Goal: Task Accomplishment & Management: Use online tool/utility

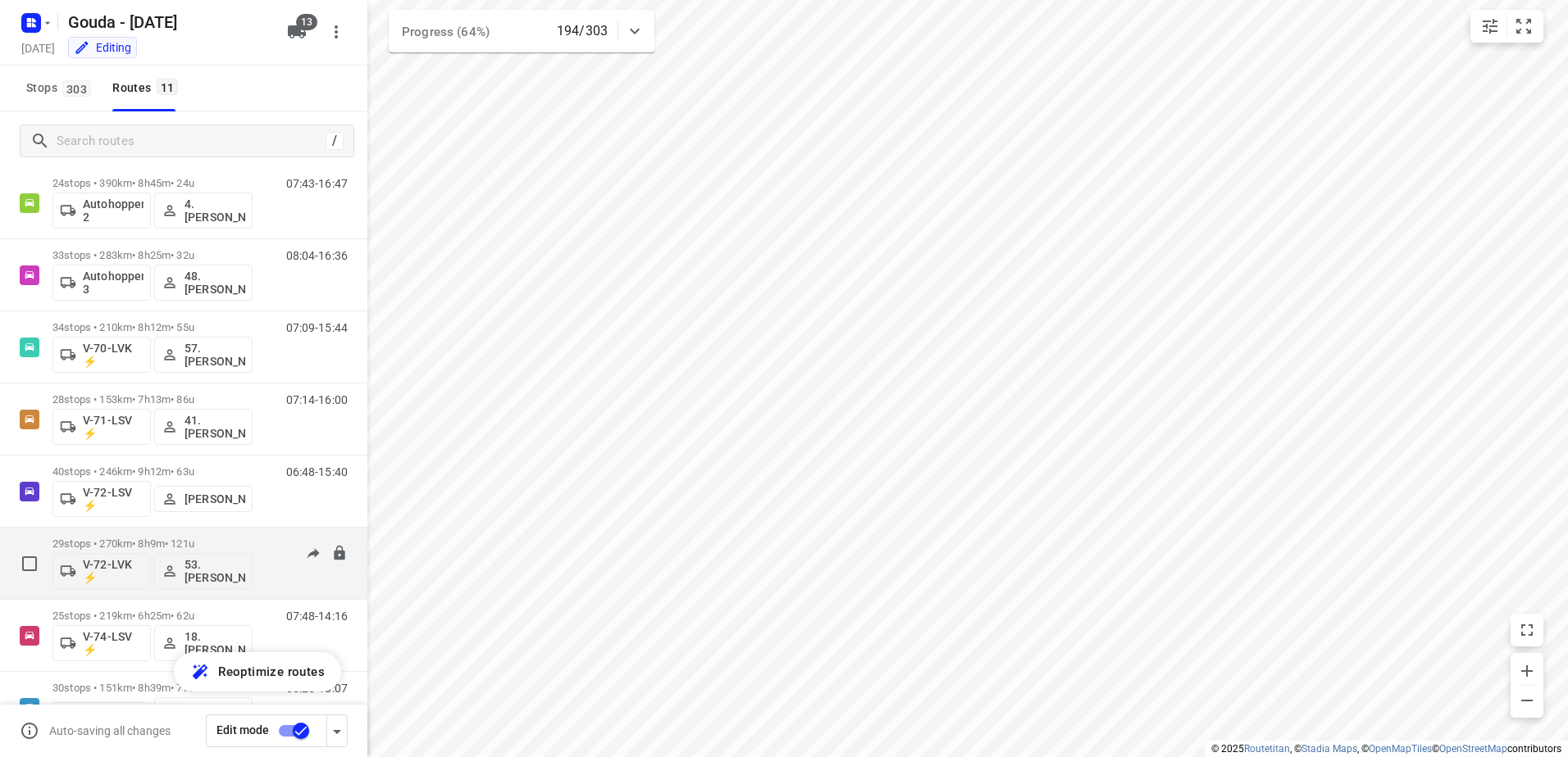
scroll to position [66, 0]
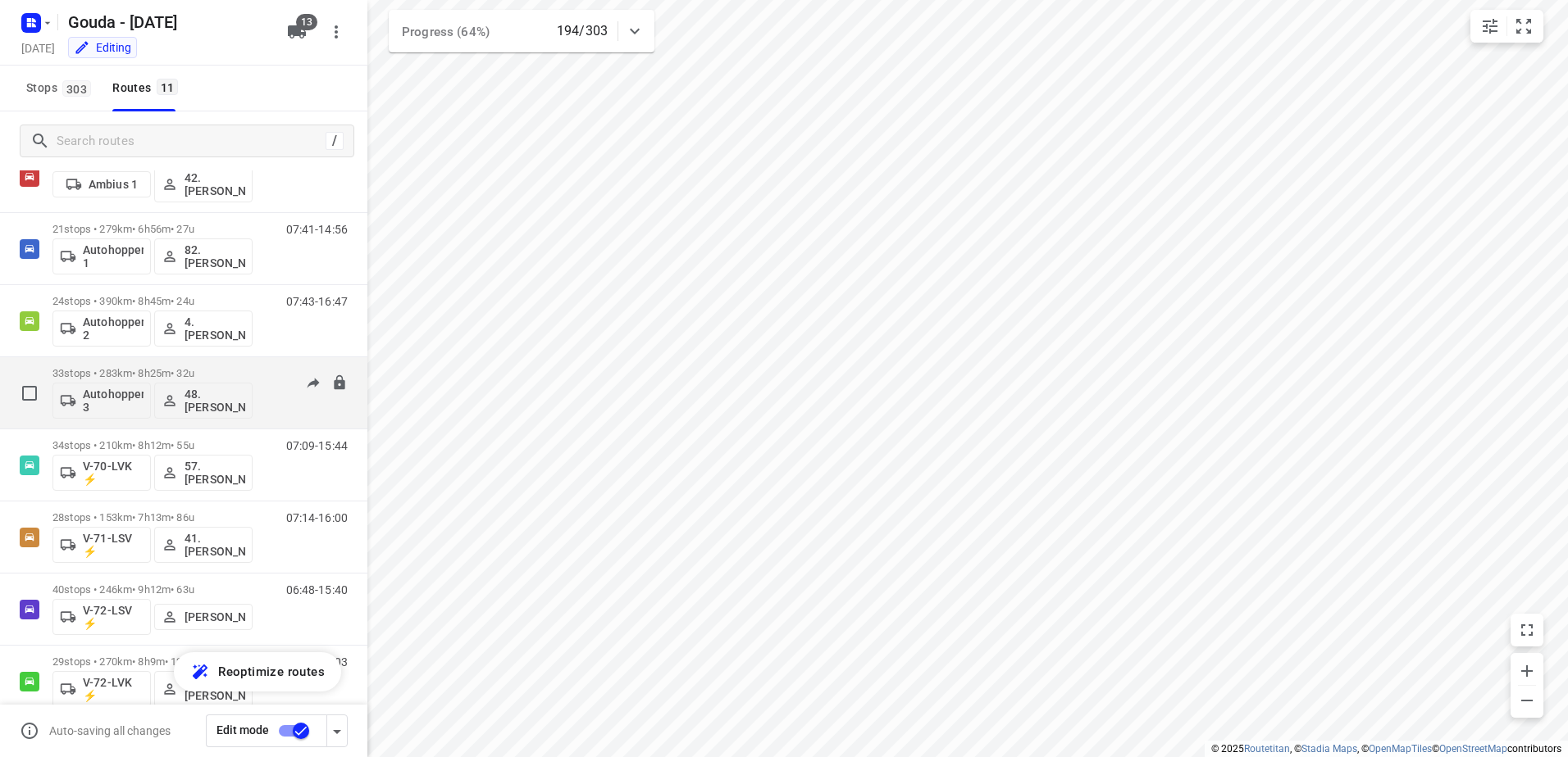
click at [137, 364] on div "33 stops • 283km • 8h25m • 32u Autohopper 3 48.[PERSON_NAME]" at bounding box center [152, 393] width 200 height 68
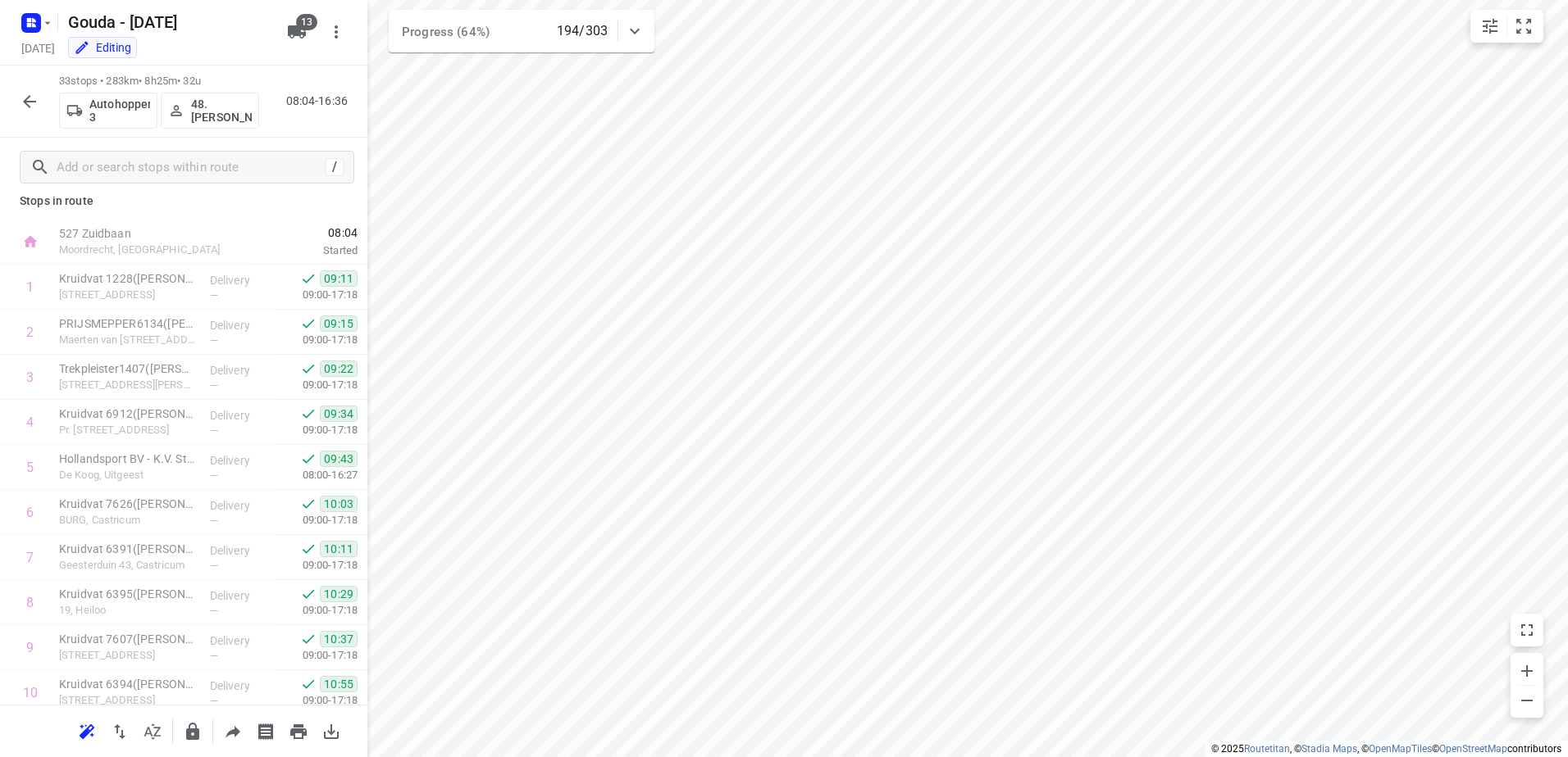
scroll to position [0, 0]
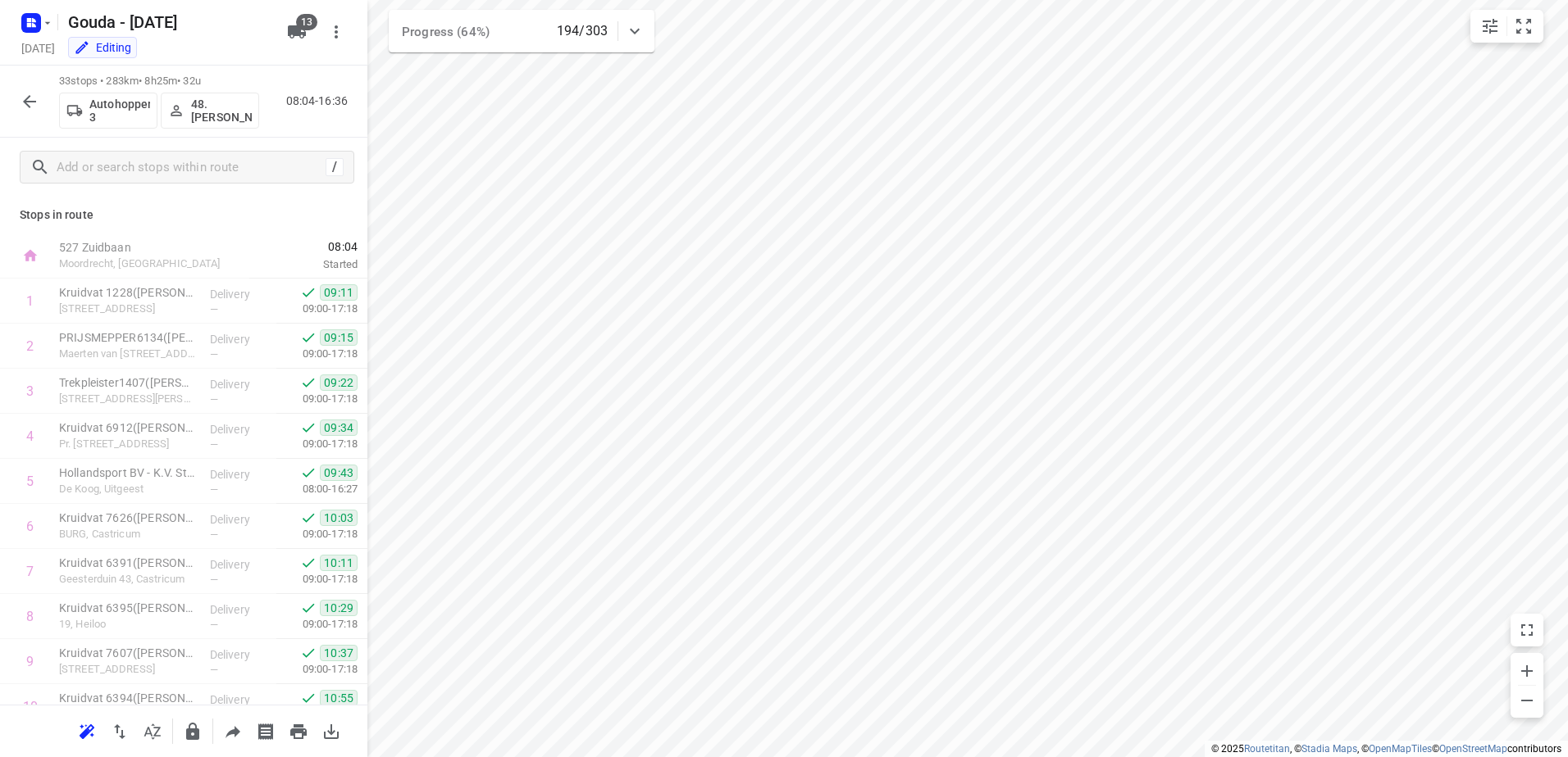
click at [31, 101] on icon "button" at bounding box center [30, 101] width 13 height 13
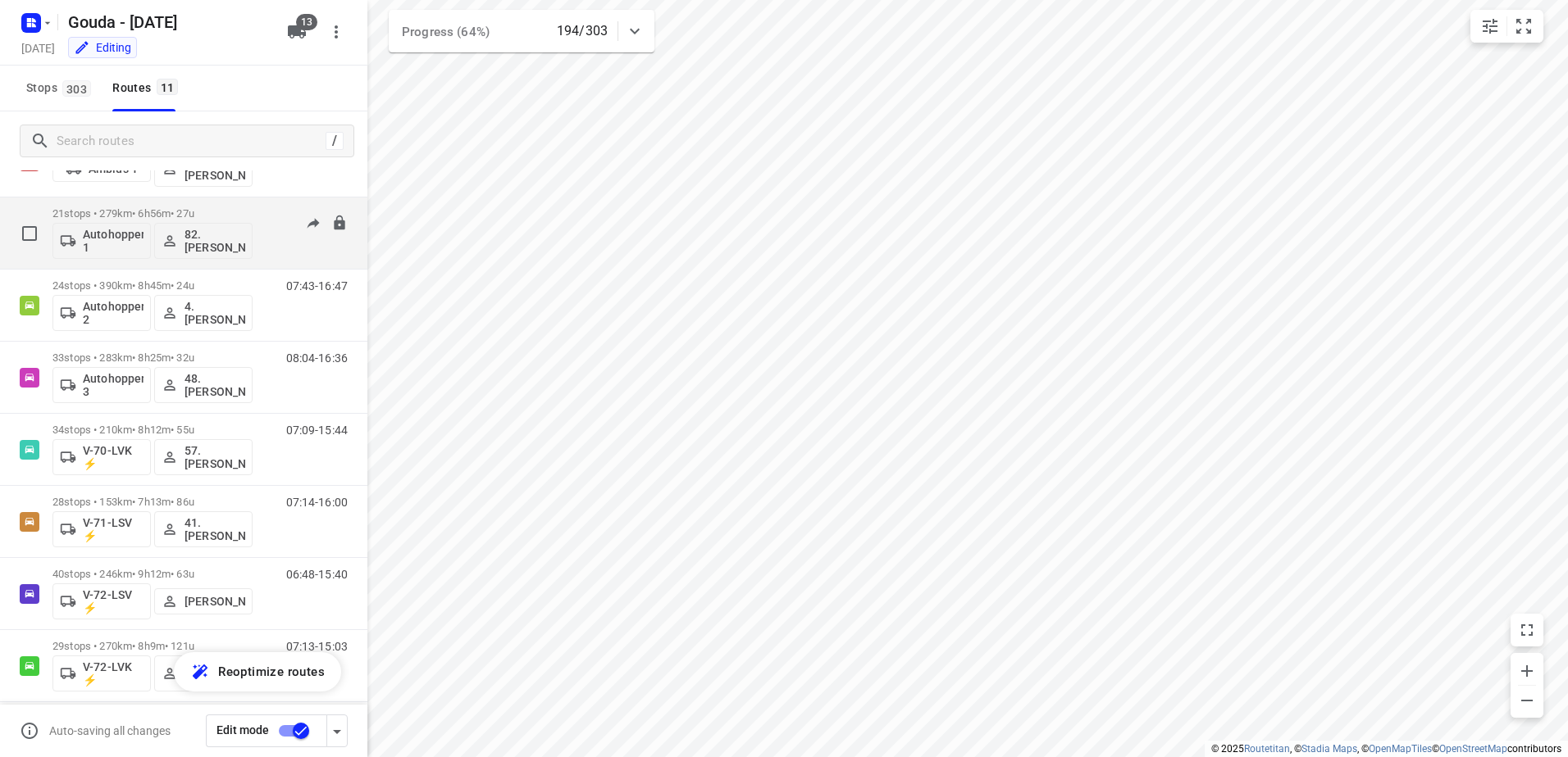
scroll to position [164, 0]
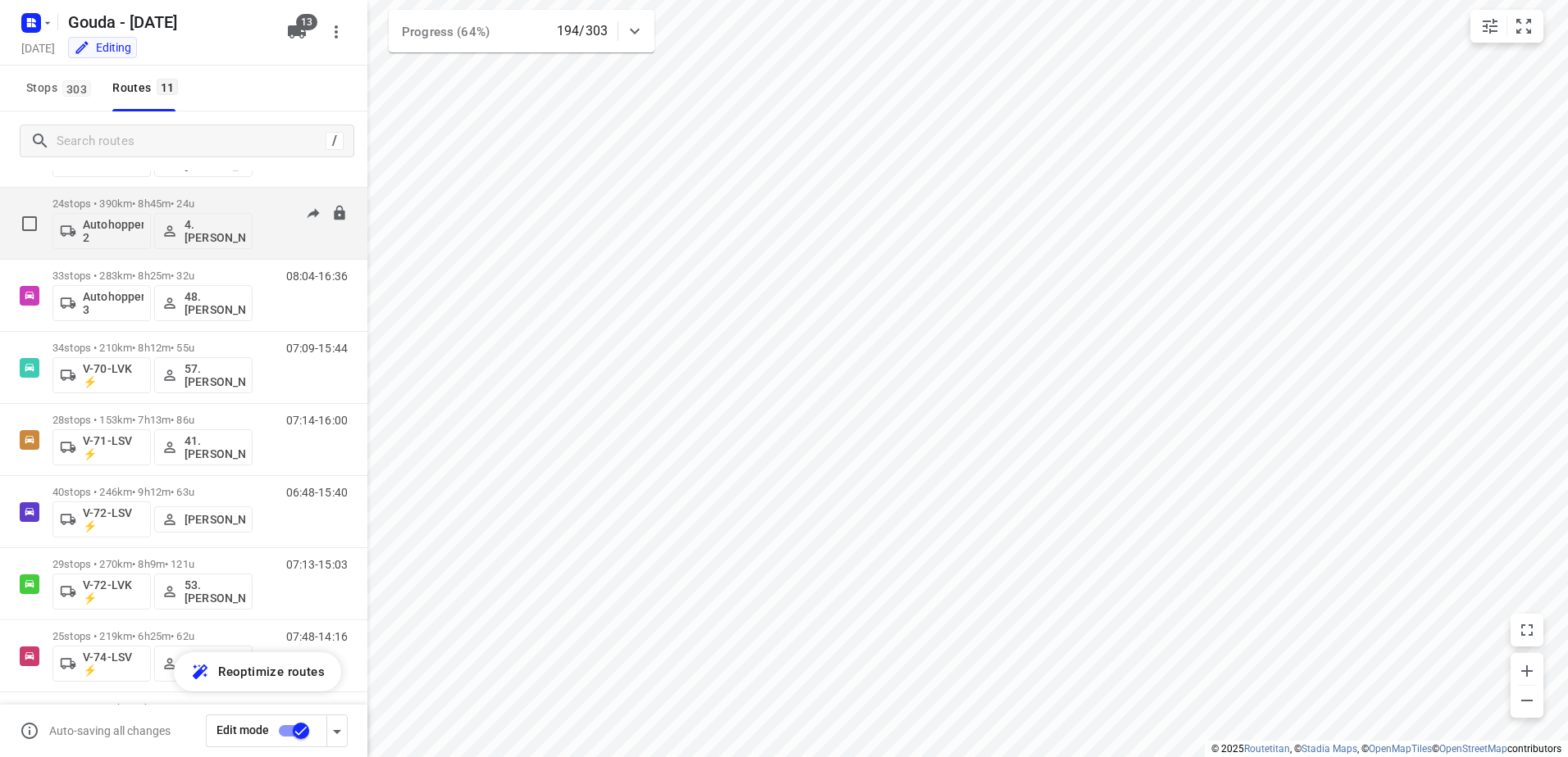
click at [151, 198] on p "24 stops • 390km • 8h45m • 24u" at bounding box center [152, 203] width 200 height 12
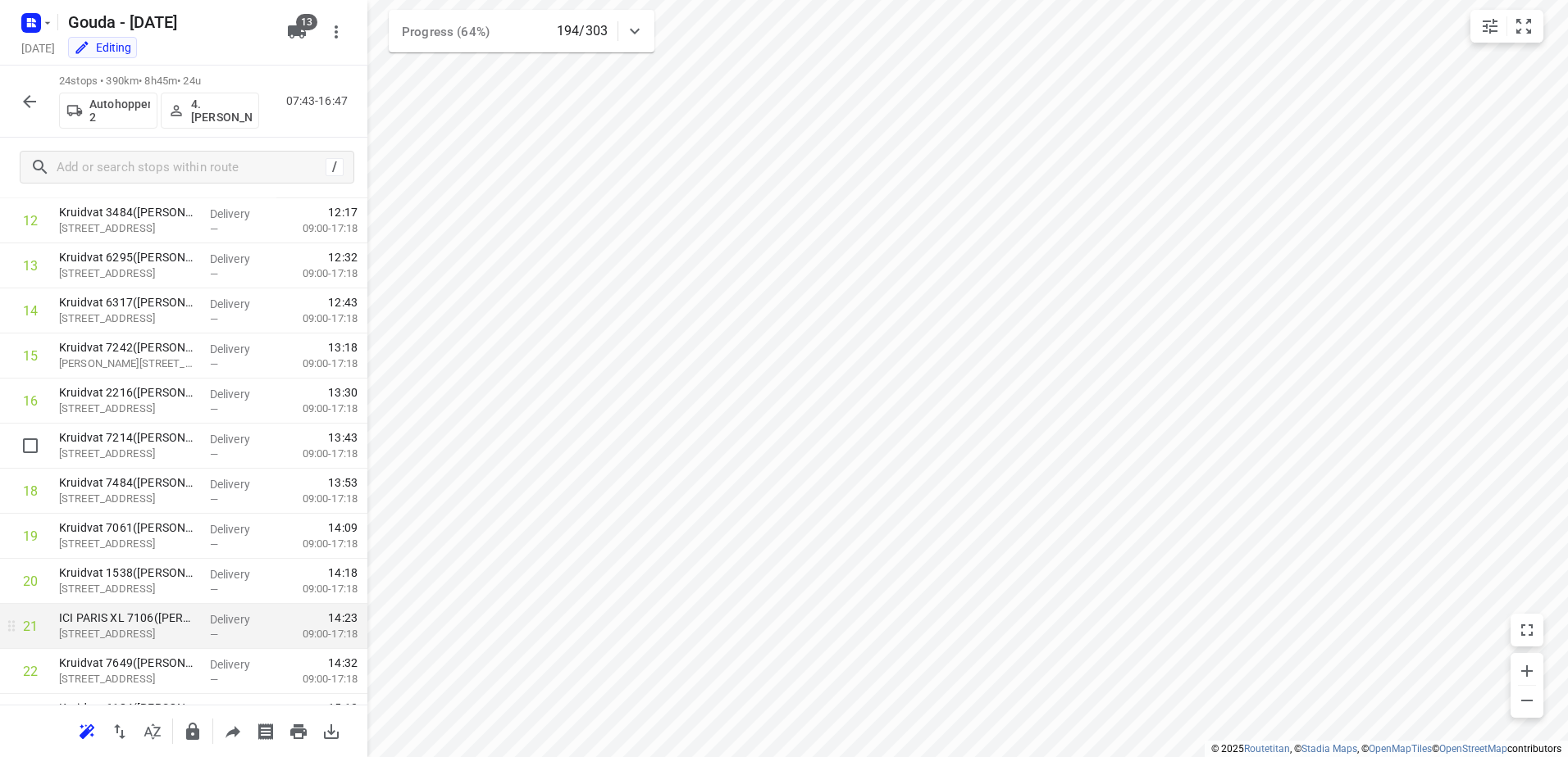
scroll to position [701, 0]
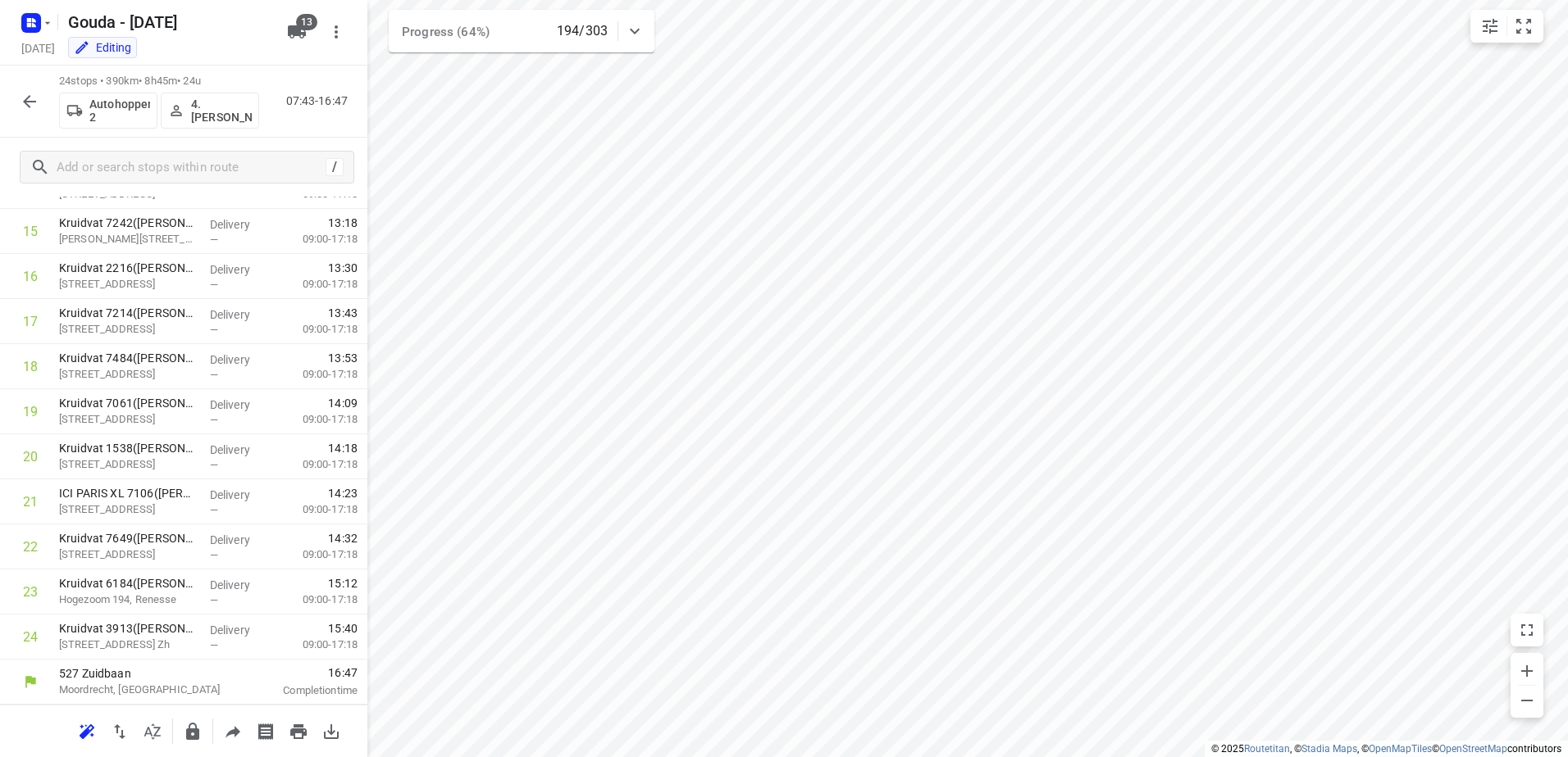
click at [24, 101] on icon "button" at bounding box center [30, 101] width 13 height 13
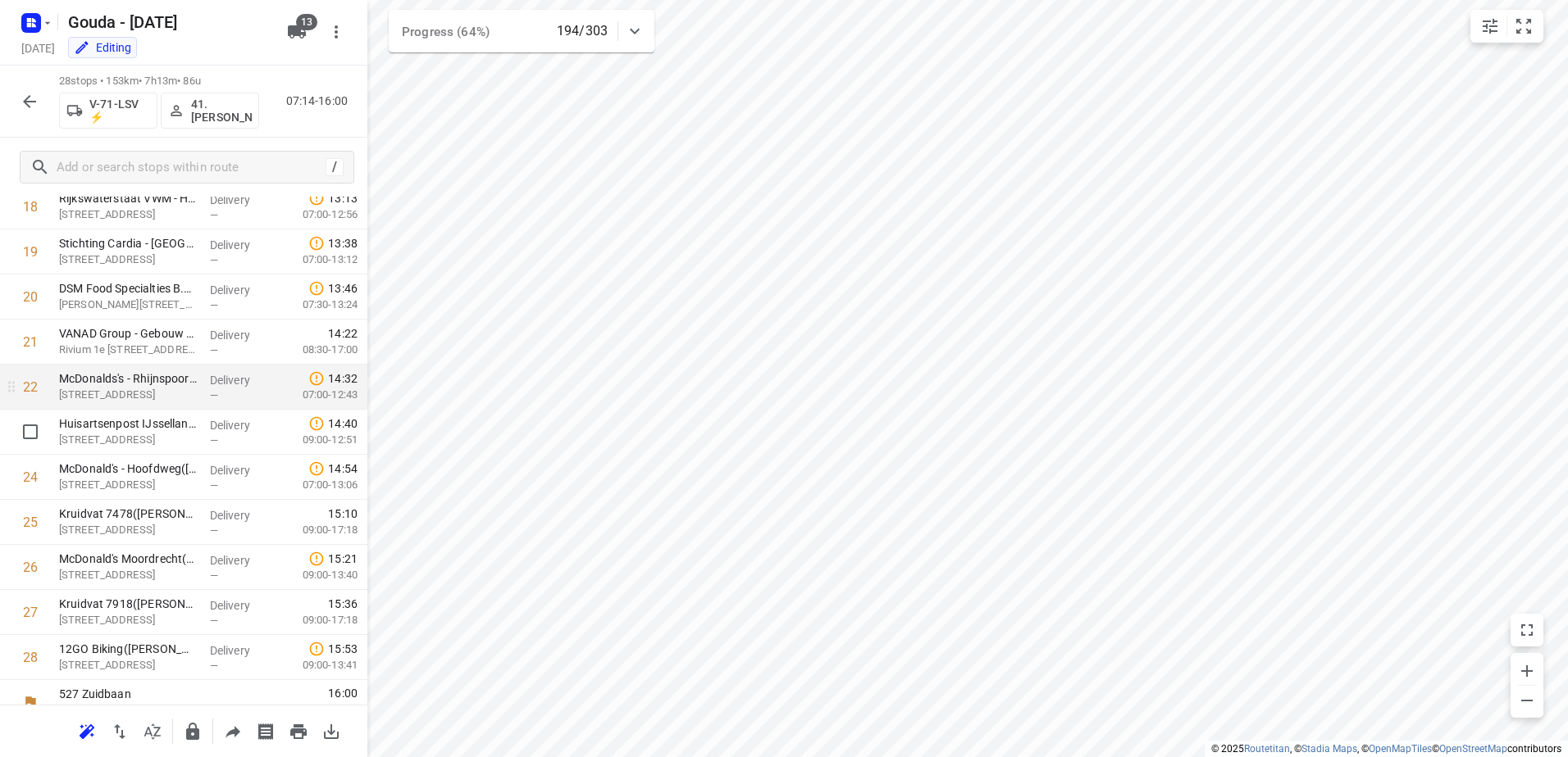
scroll to position [881, 0]
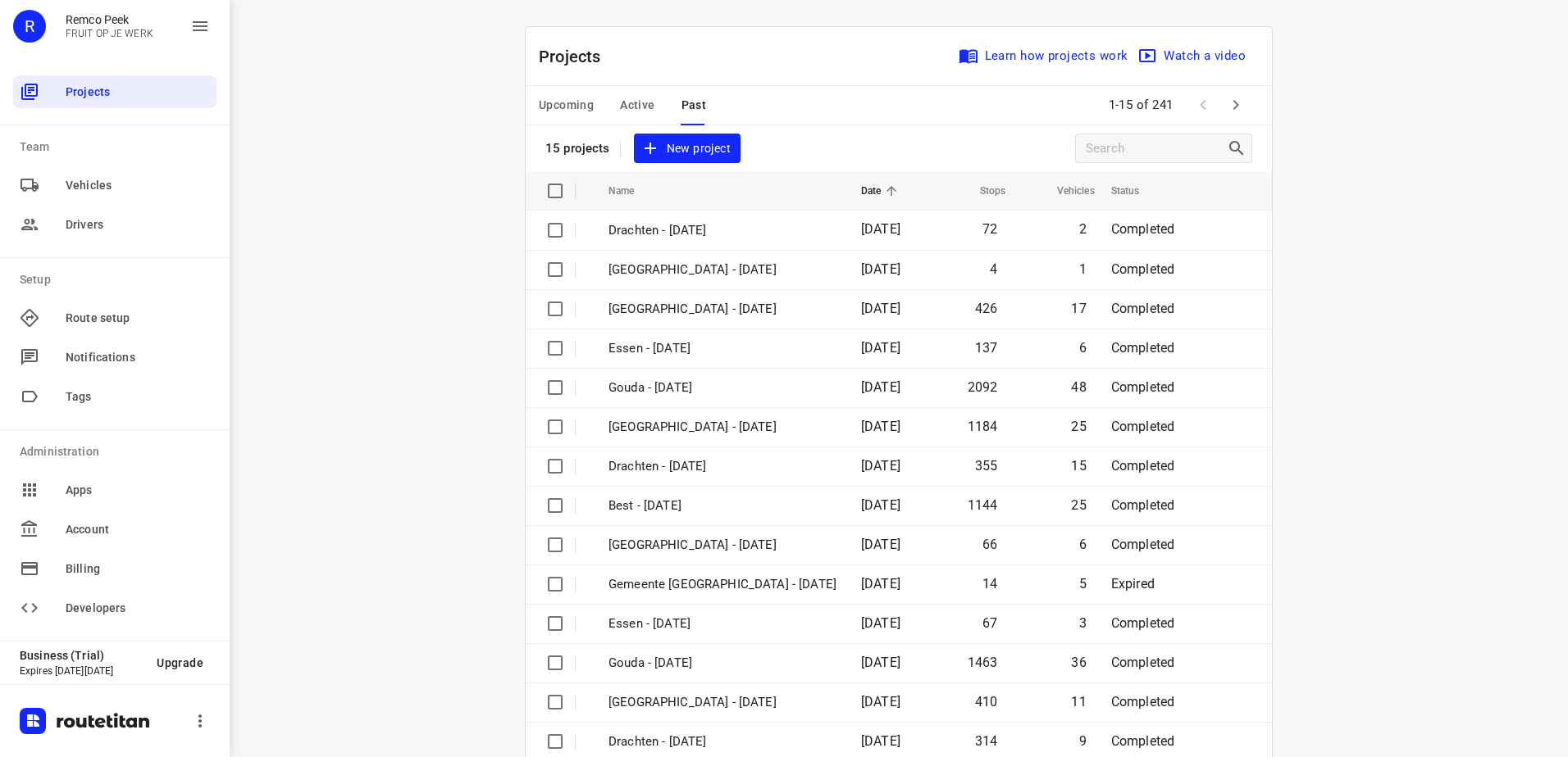
scroll to position [72, 0]
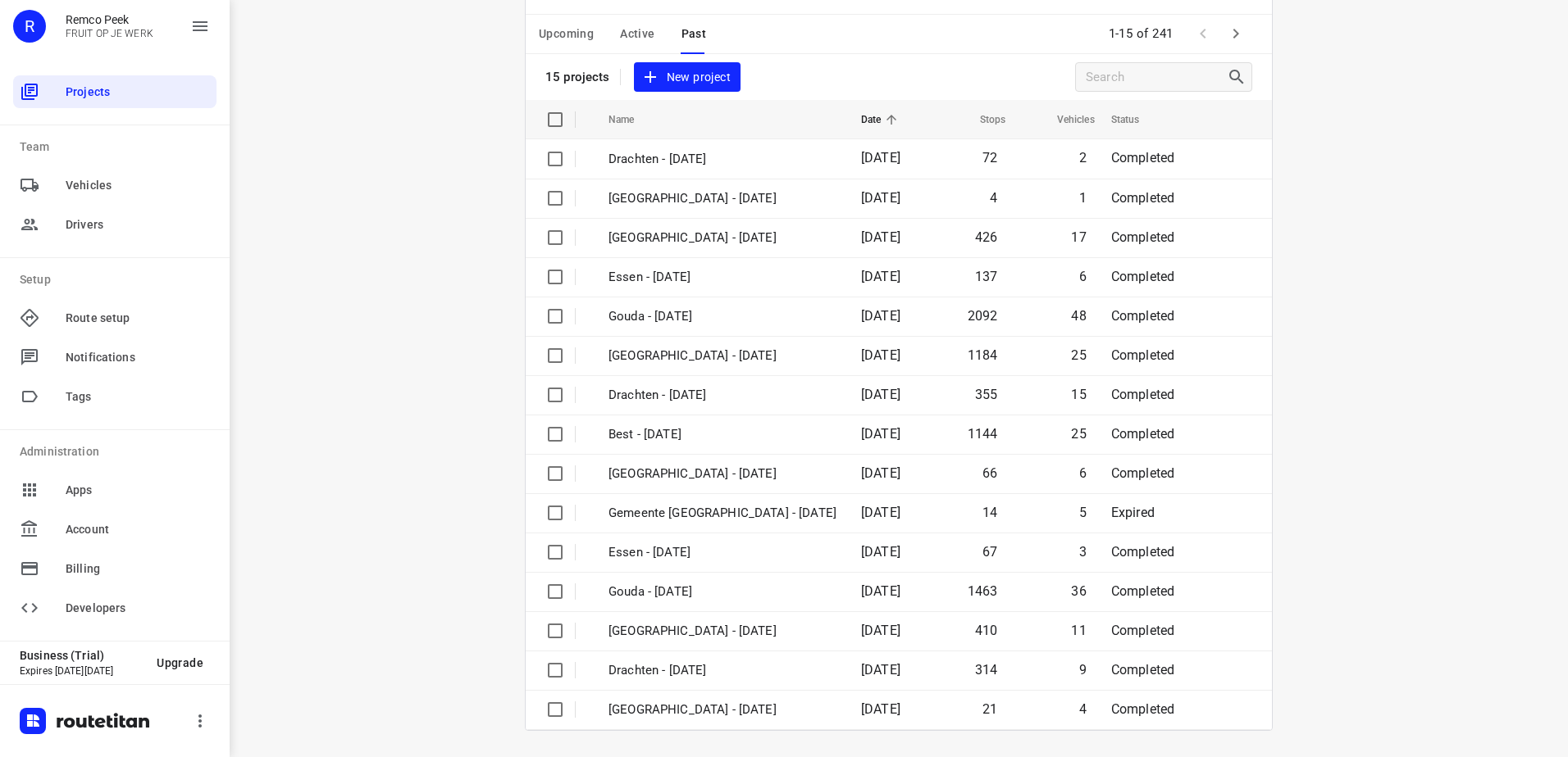
click at [624, 34] on span "Active" at bounding box center [636, 34] width 34 height 20
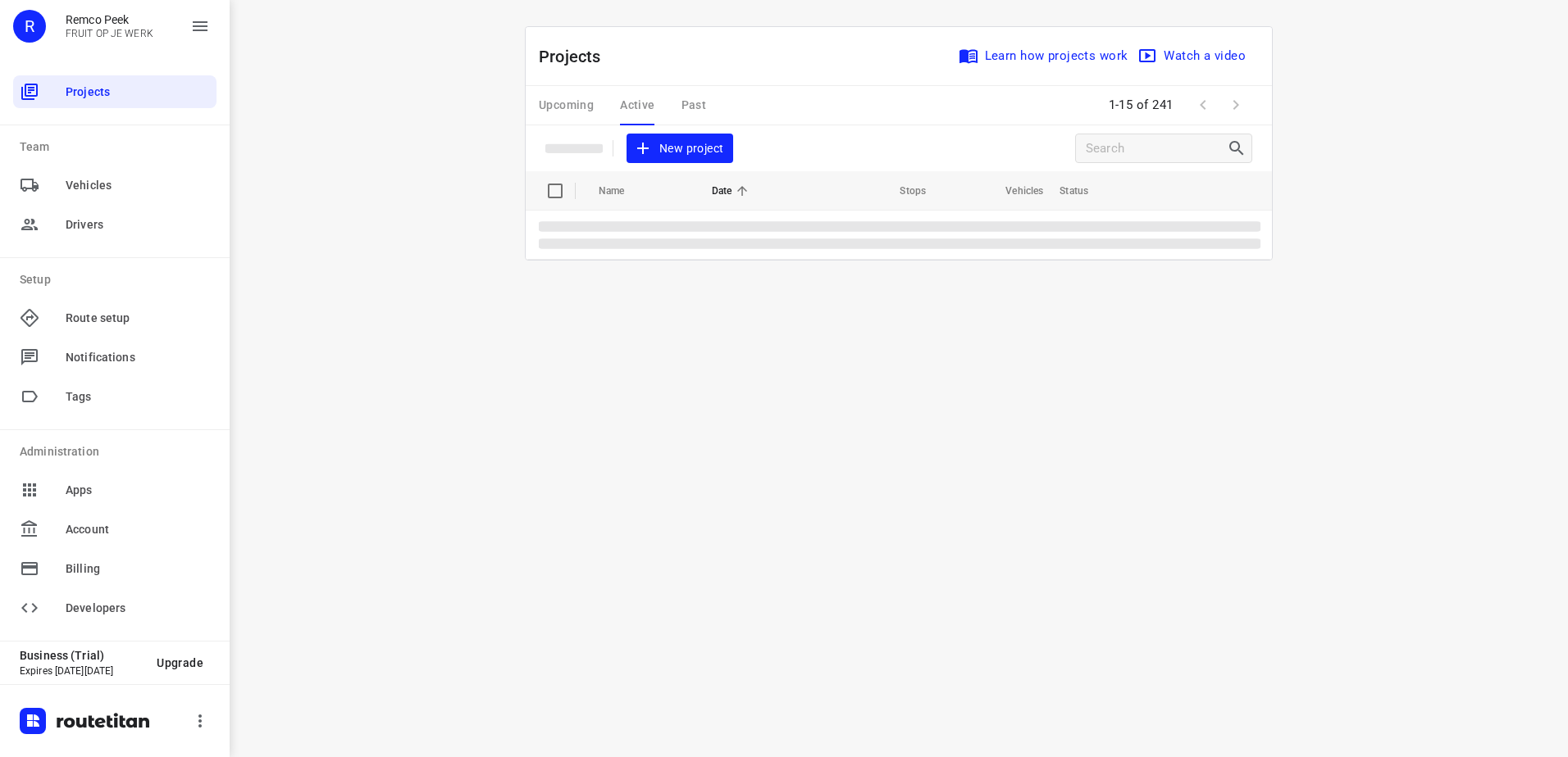
scroll to position [0, 0]
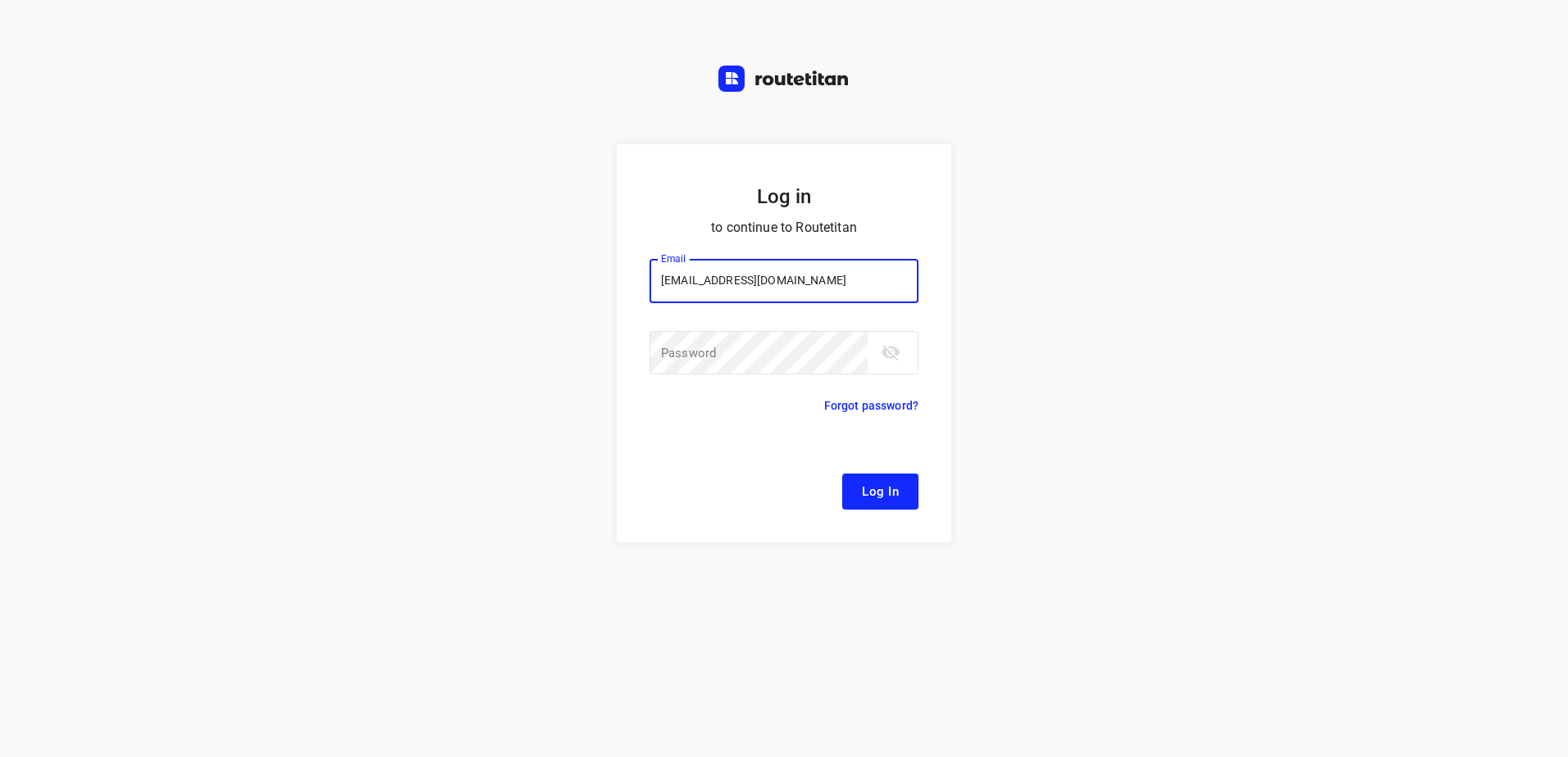
type input "[EMAIL_ADDRESS][DOMAIN_NAME]"
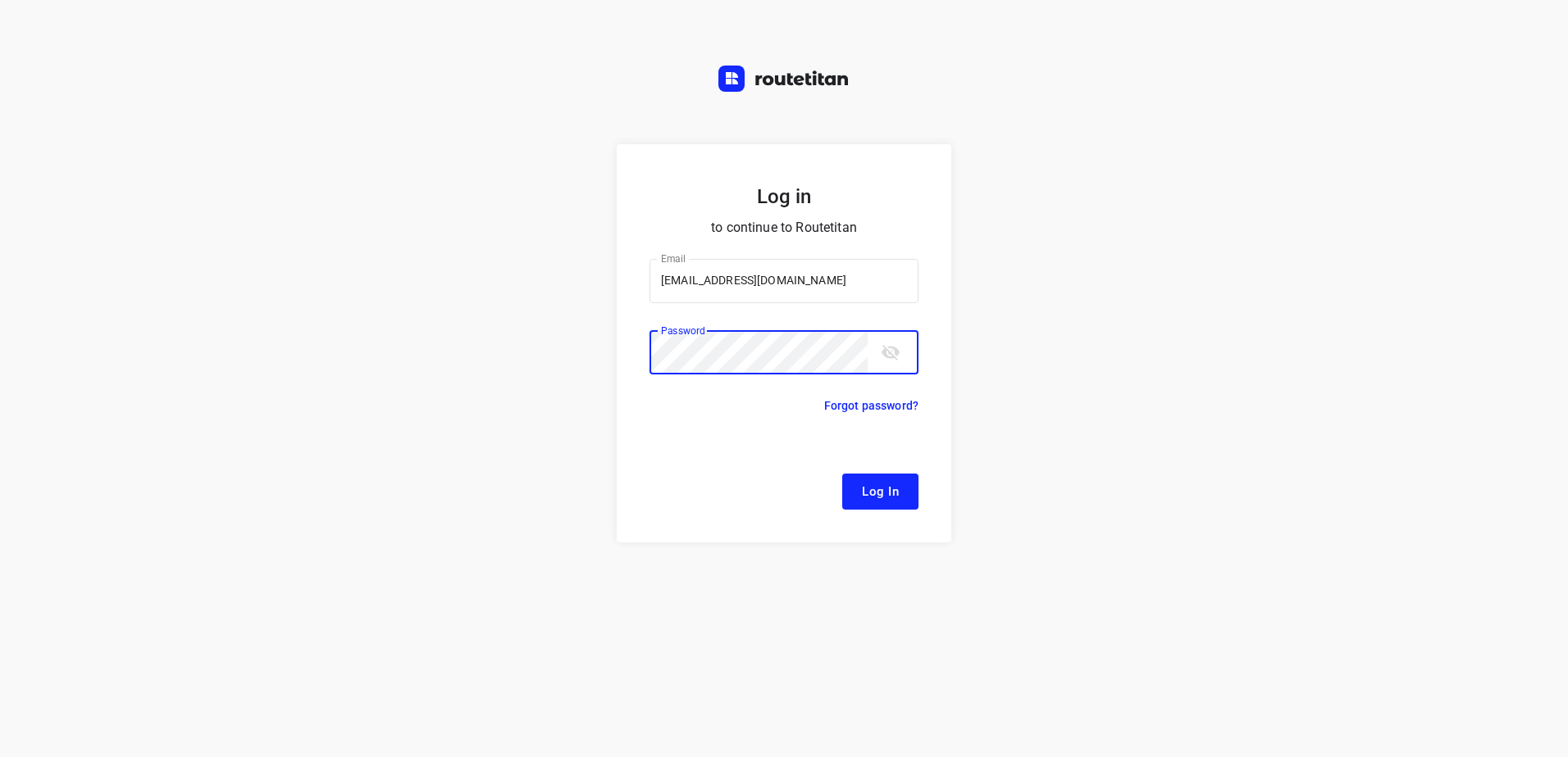
click at [842, 474] on button "Log In" at bounding box center [880, 492] width 76 height 36
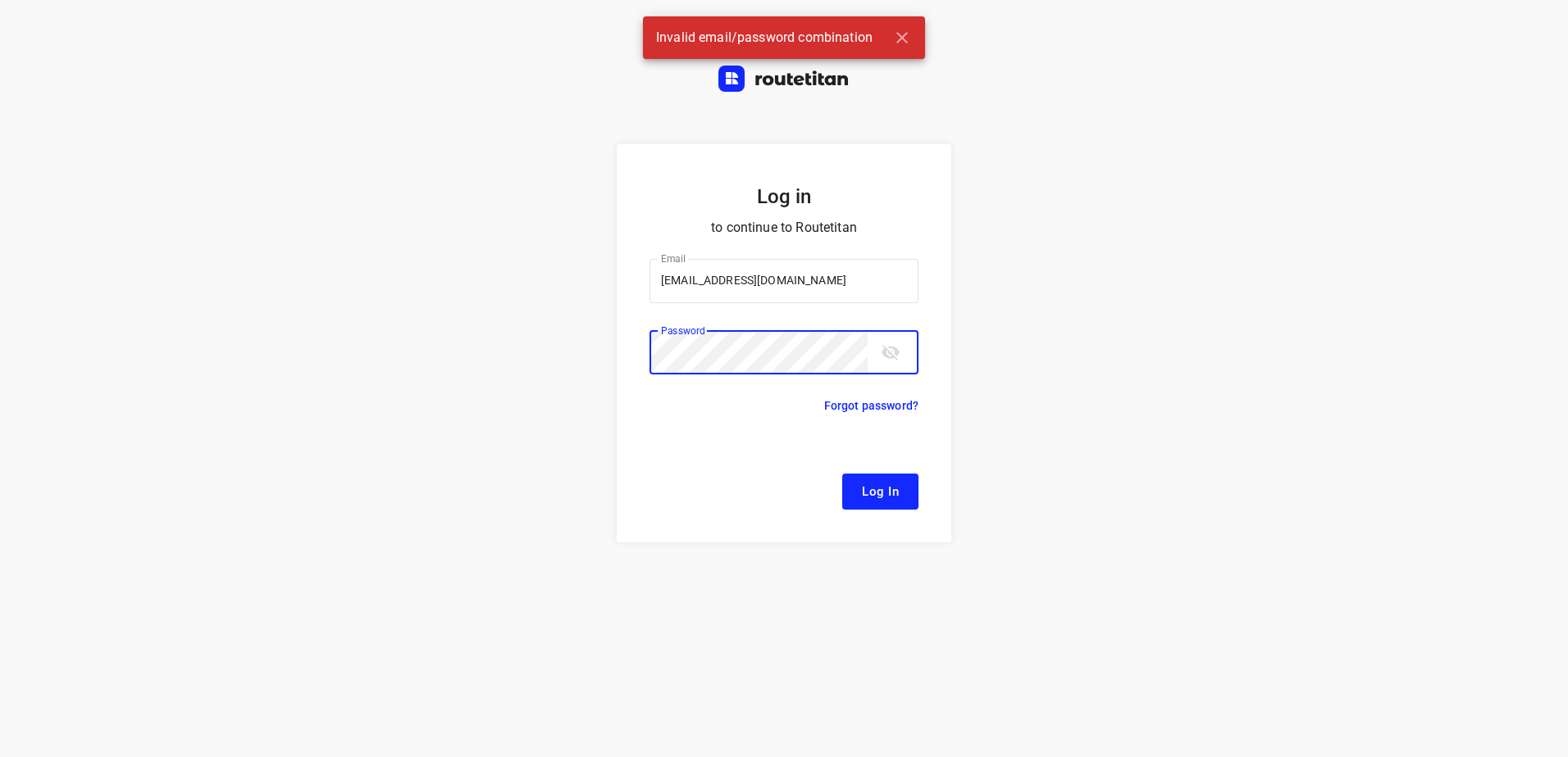
click at [842, 474] on button "Log In" at bounding box center [880, 492] width 76 height 36
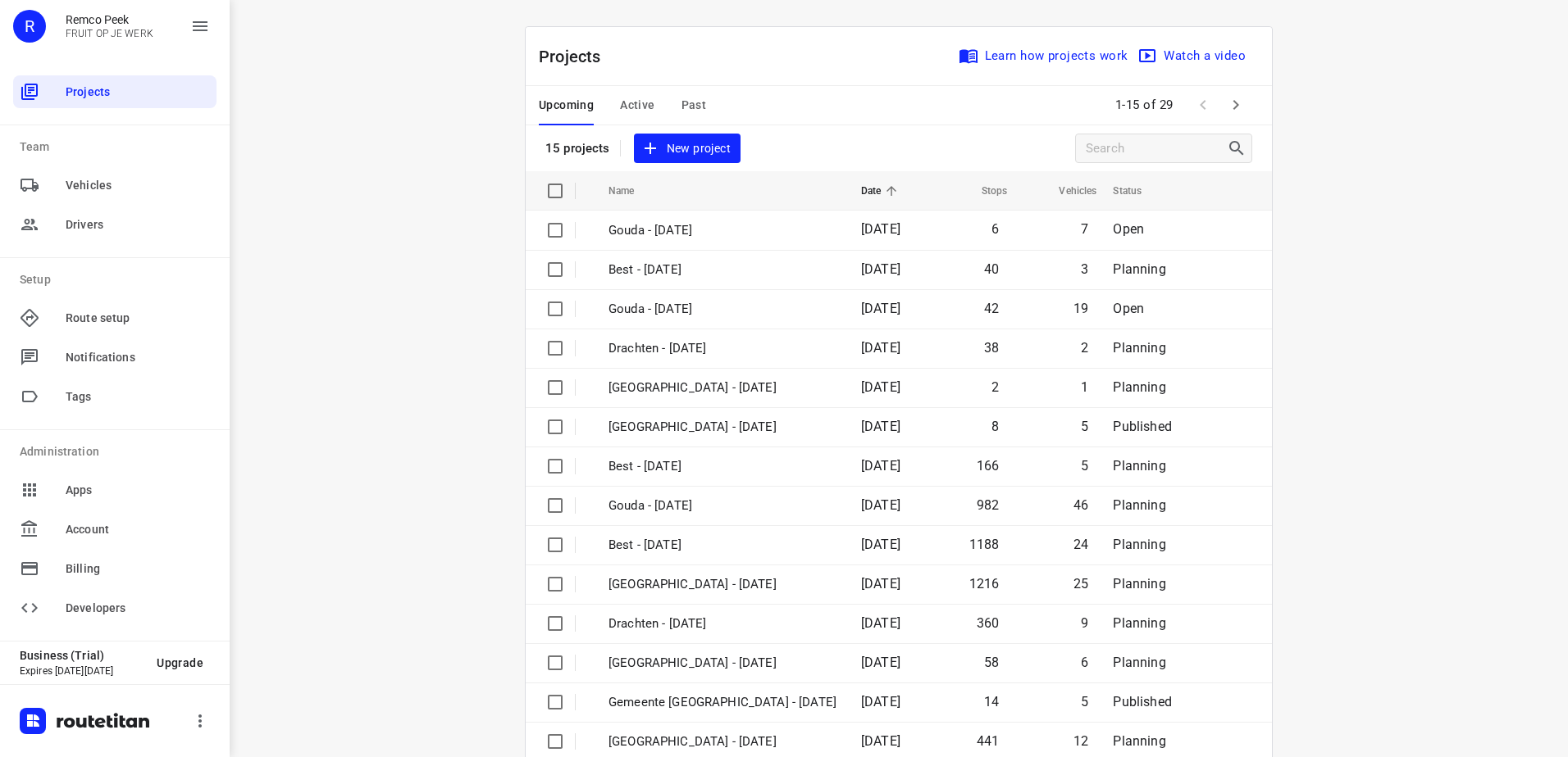
click at [639, 92] on button "Active" at bounding box center [636, 105] width 34 height 39
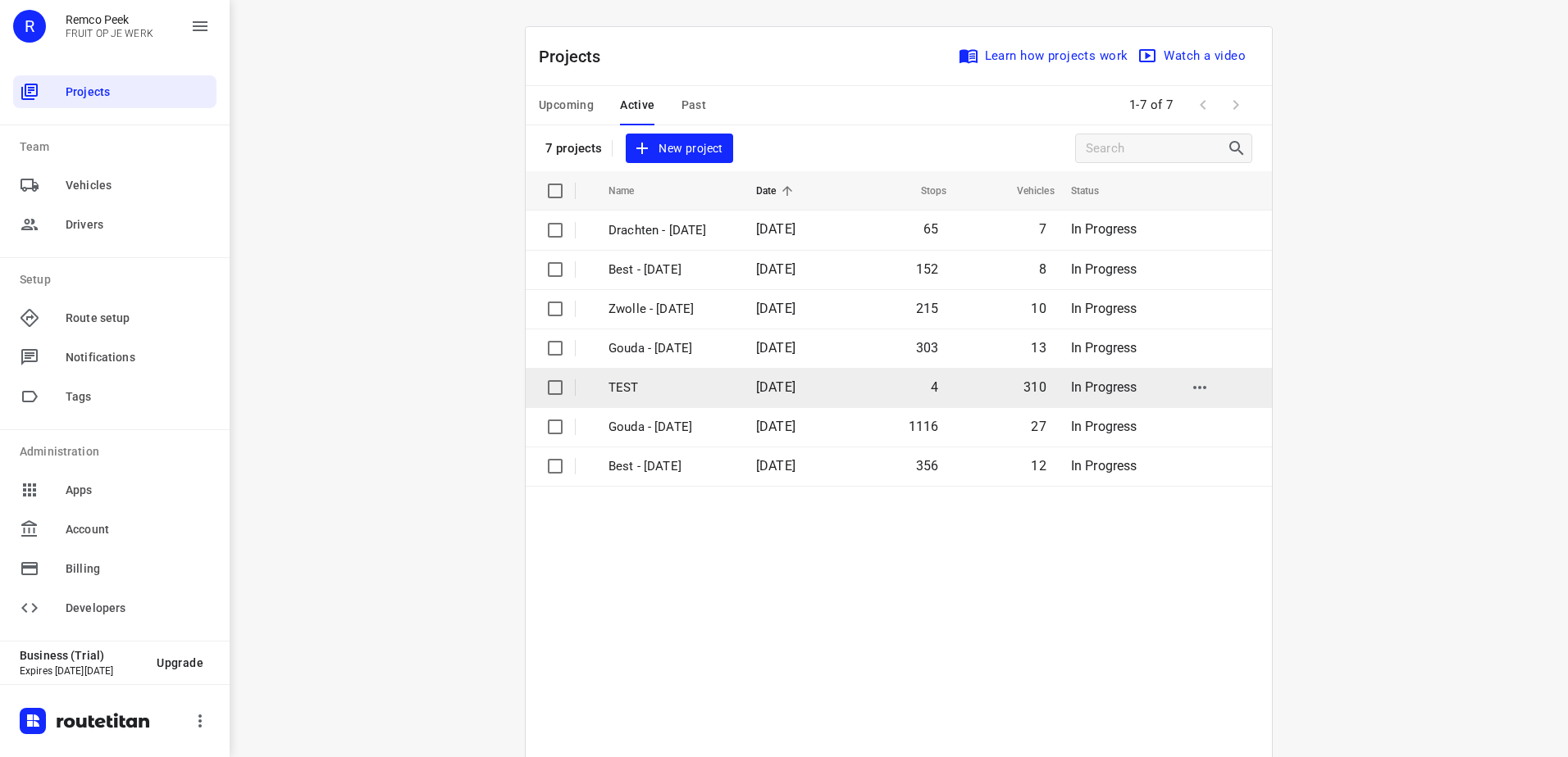
click at [622, 388] on p "TEST" at bounding box center [670, 388] width 123 height 19
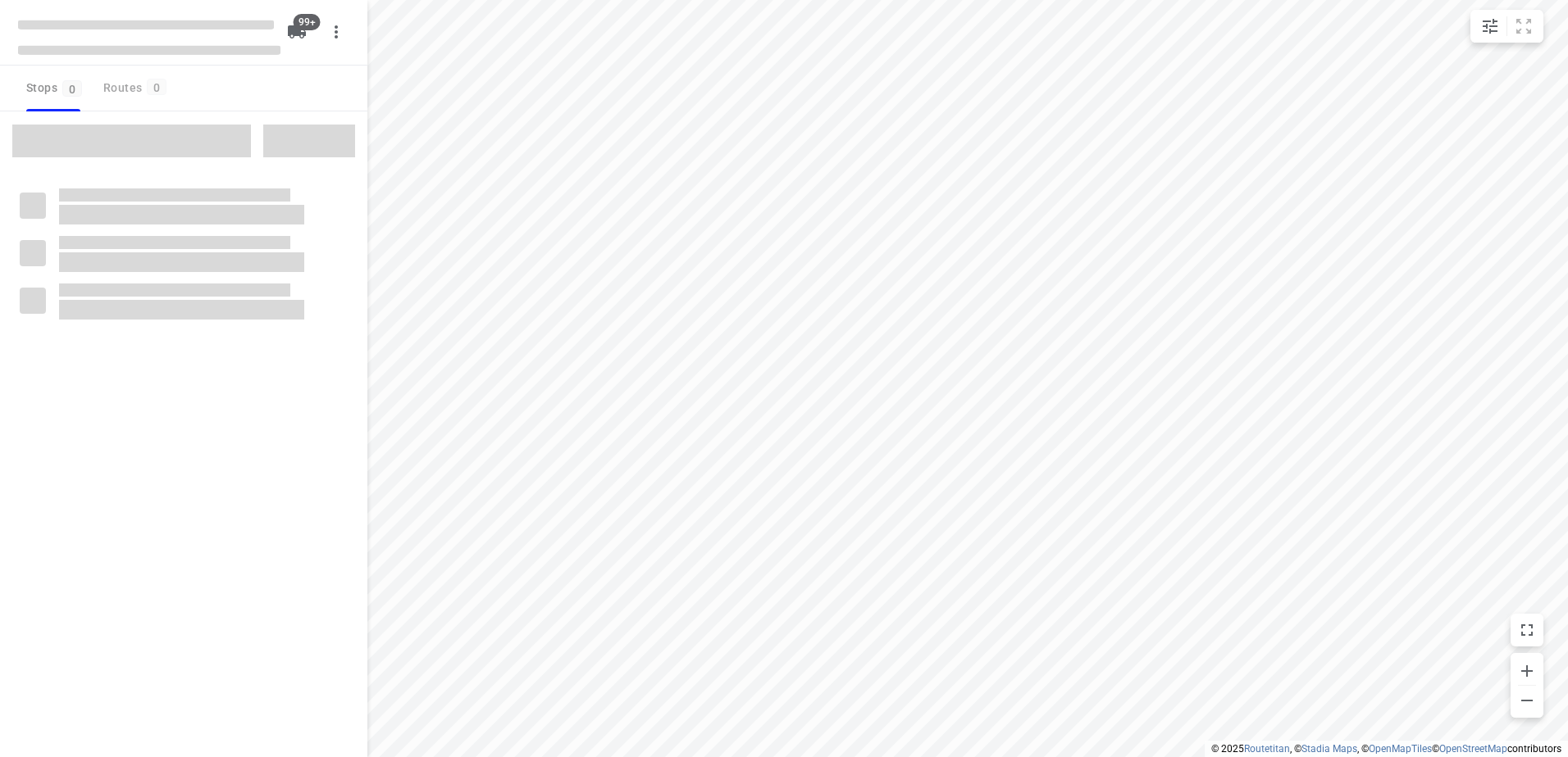
checkbox input "true"
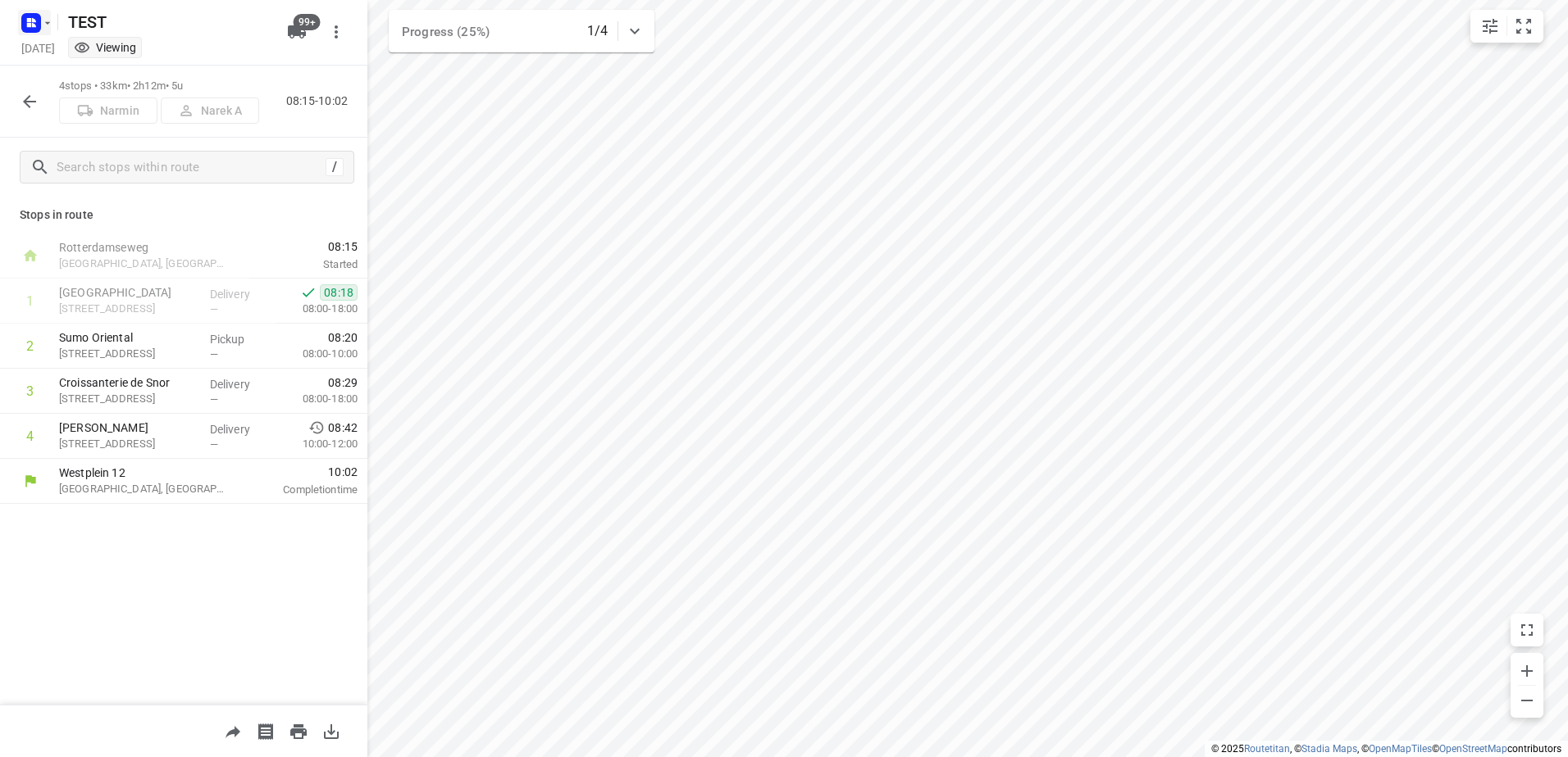
click at [31, 33] on icon "button" at bounding box center [31, 23] width 26 height 26
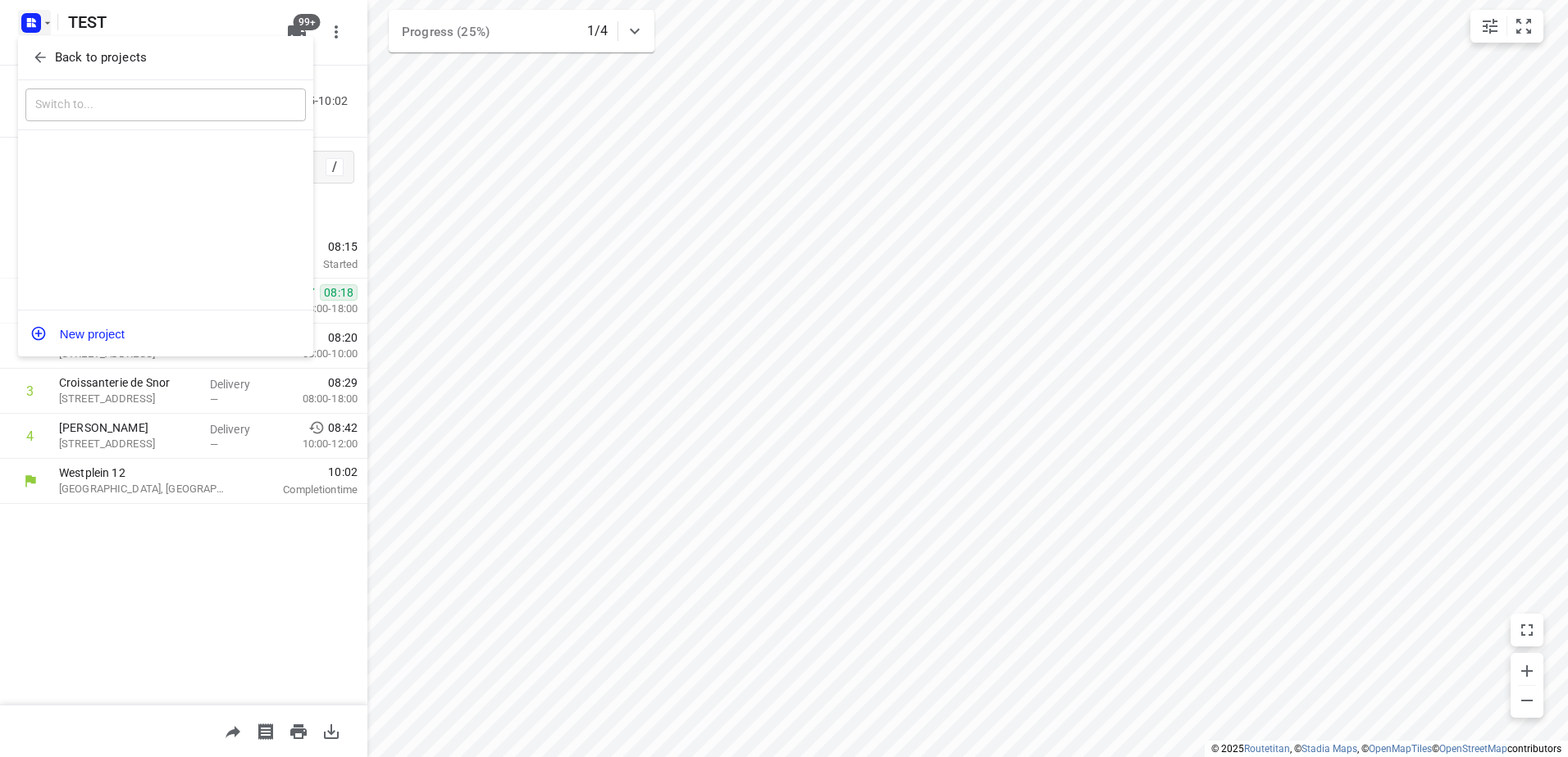
click at [48, 51] on span "Back to projects" at bounding box center [165, 58] width 267 height 19
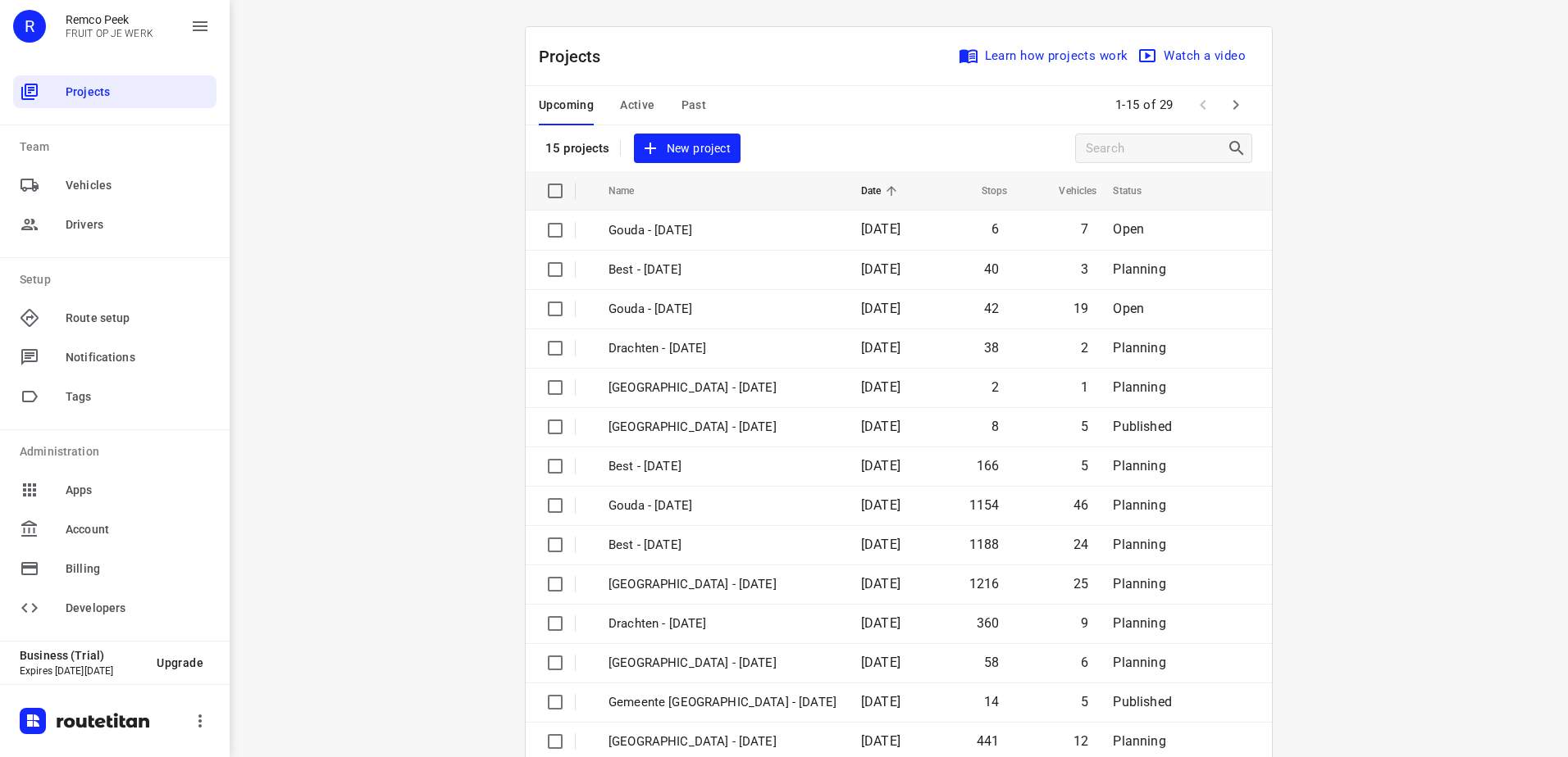
click at [643, 114] on span "Active" at bounding box center [636, 105] width 34 height 20
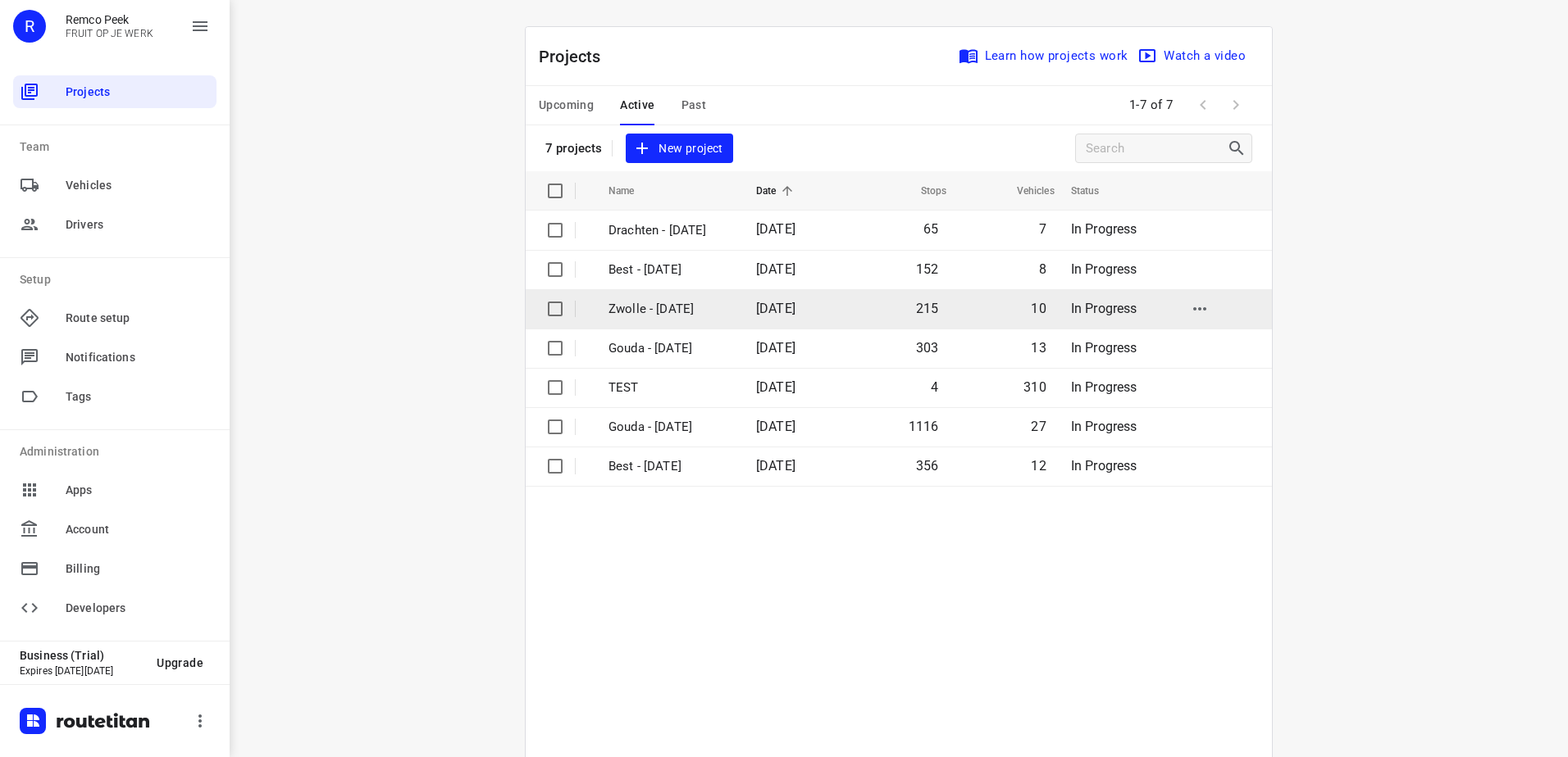
click at [722, 317] on p "Zwolle - Friday" at bounding box center [670, 309] width 123 height 19
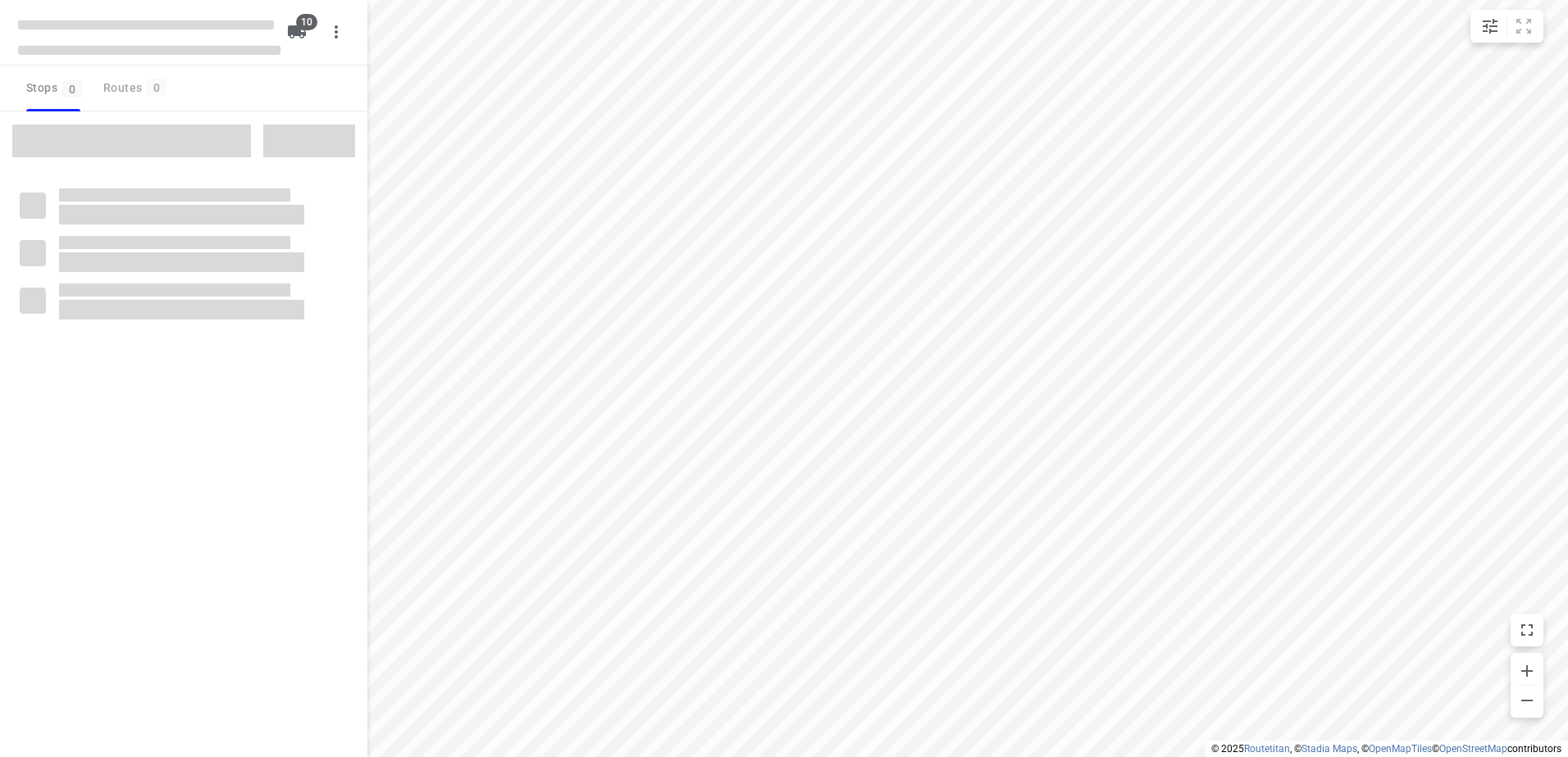
checkbox input "true"
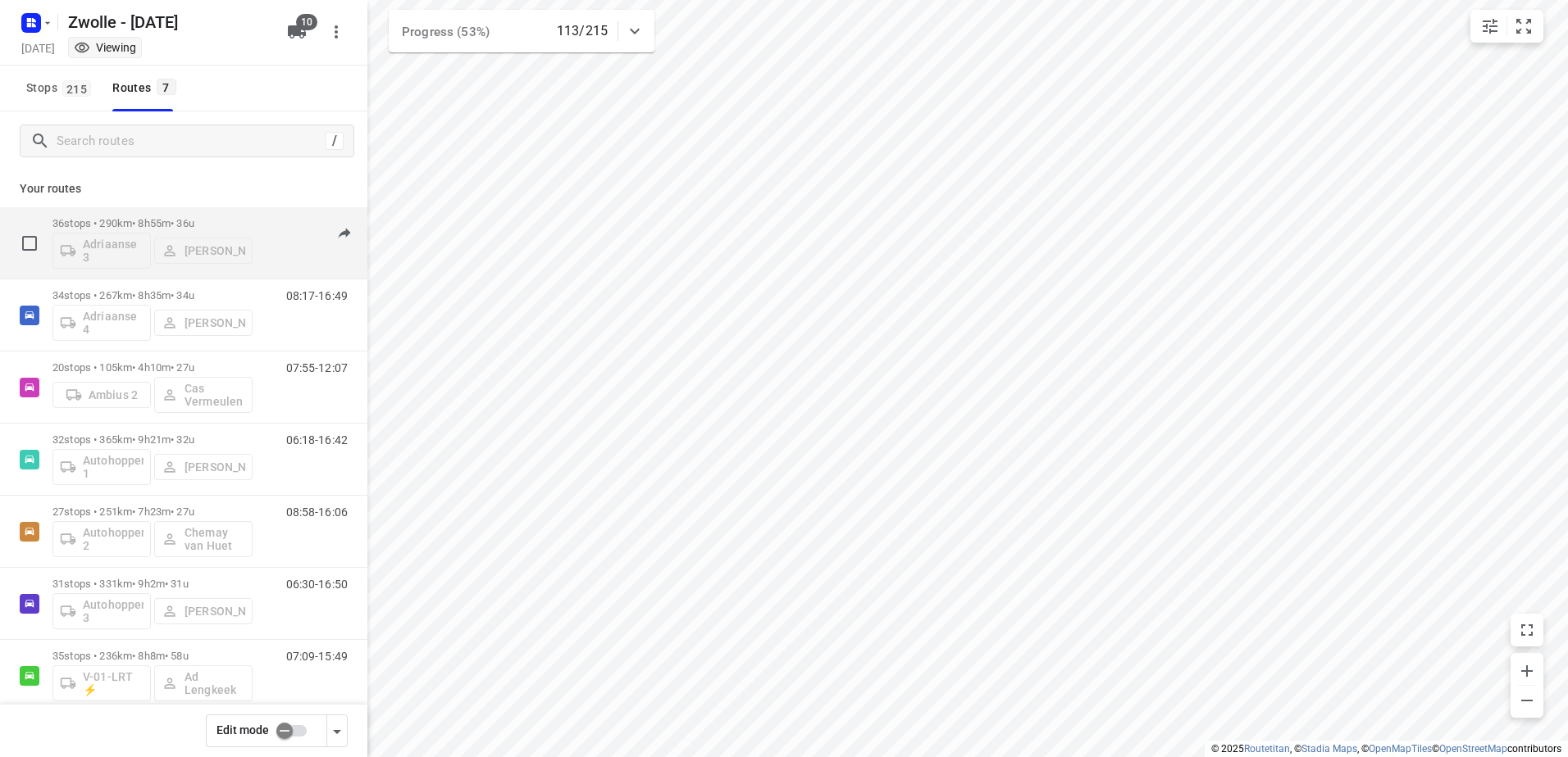
click at [246, 219] on p "36 stops • 290km • 8h55m • 36u" at bounding box center [152, 223] width 200 height 12
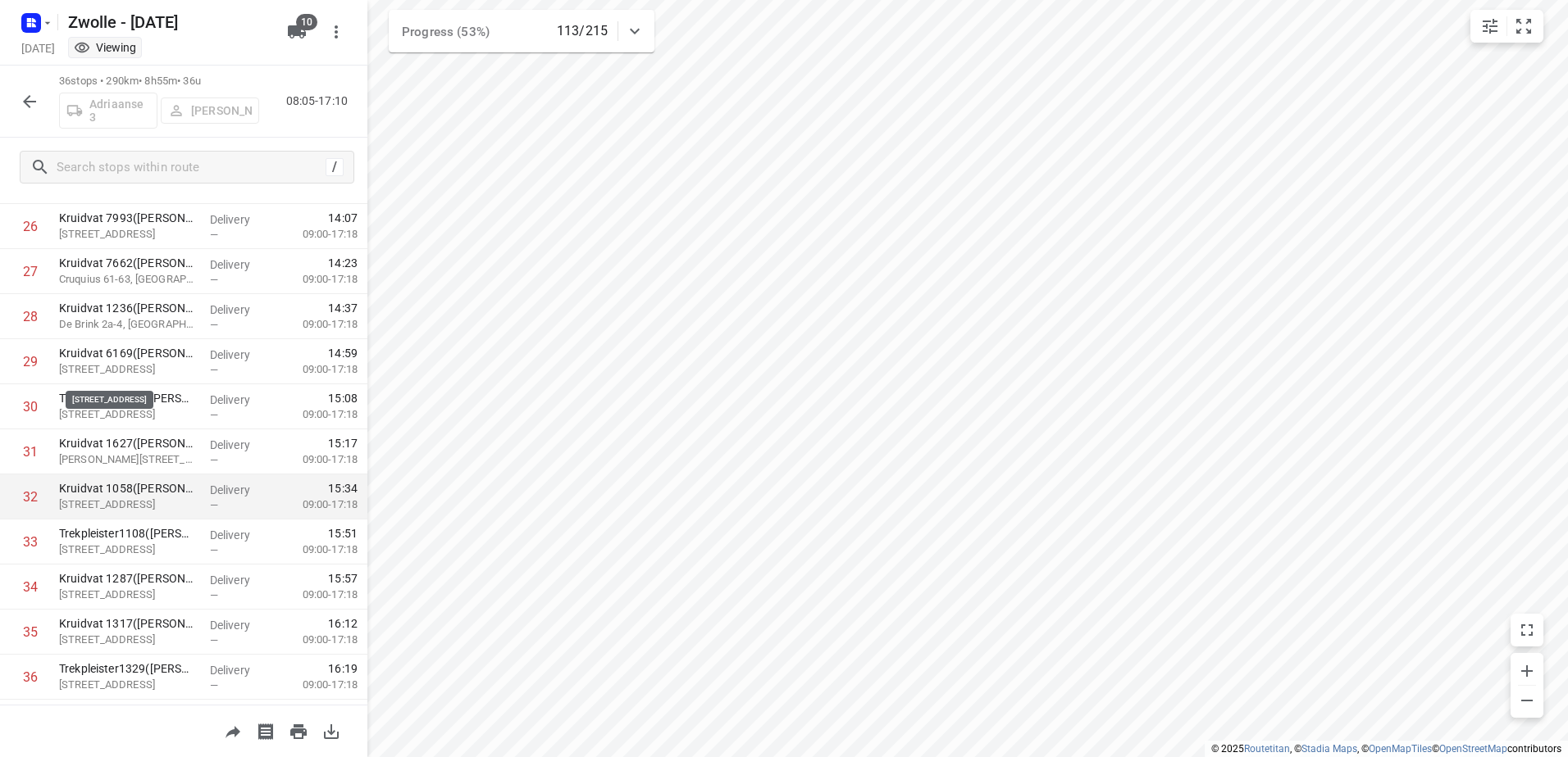
scroll to position [1241, 0]
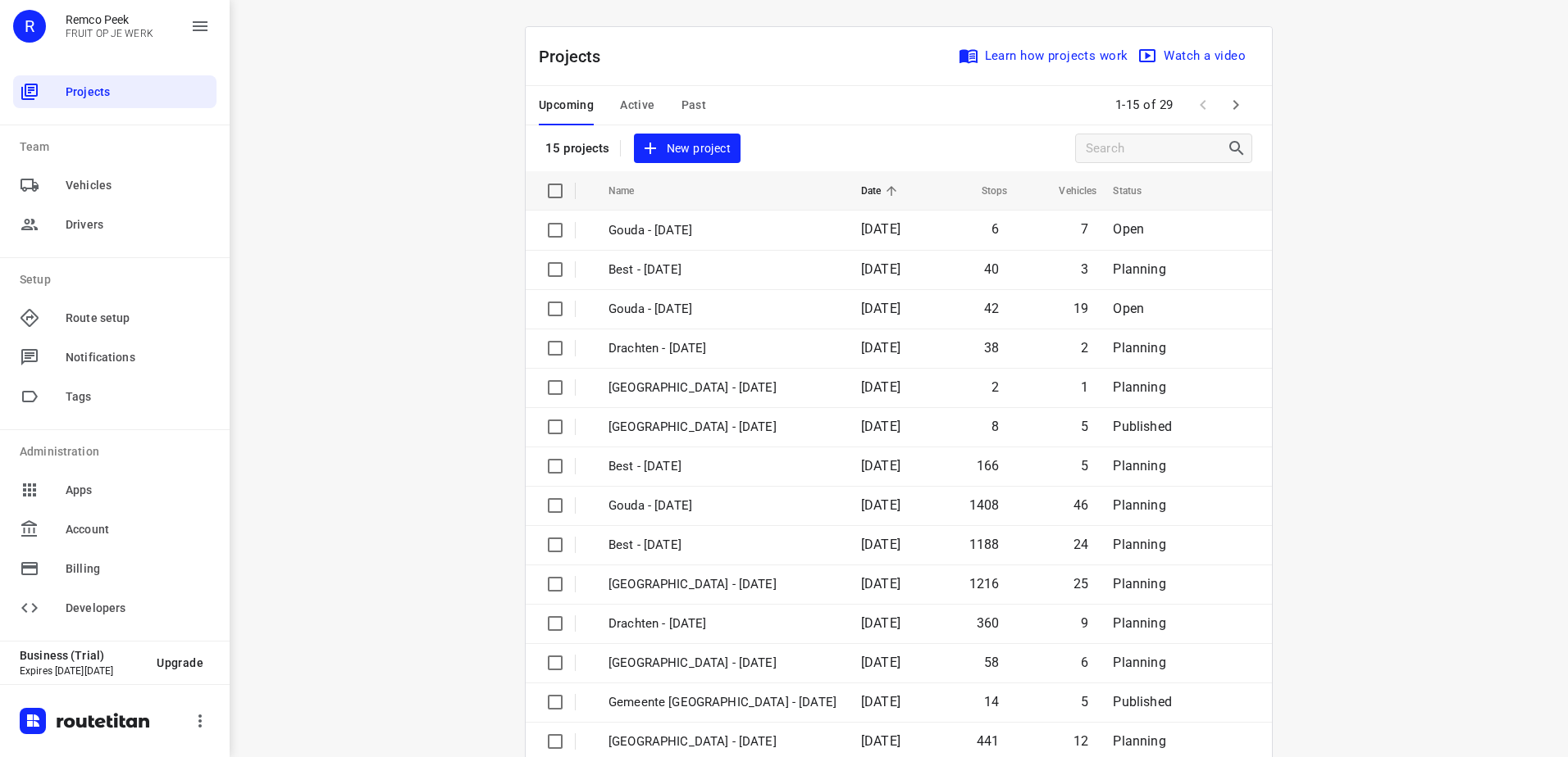
drag, startPoint x: 0, startPoint y: 0, endPoint x: 629, endPoint y: 104, distance: 637.5
click at [629, 104] on span "Active" at bounding box center [636, 105] width 34 height 20
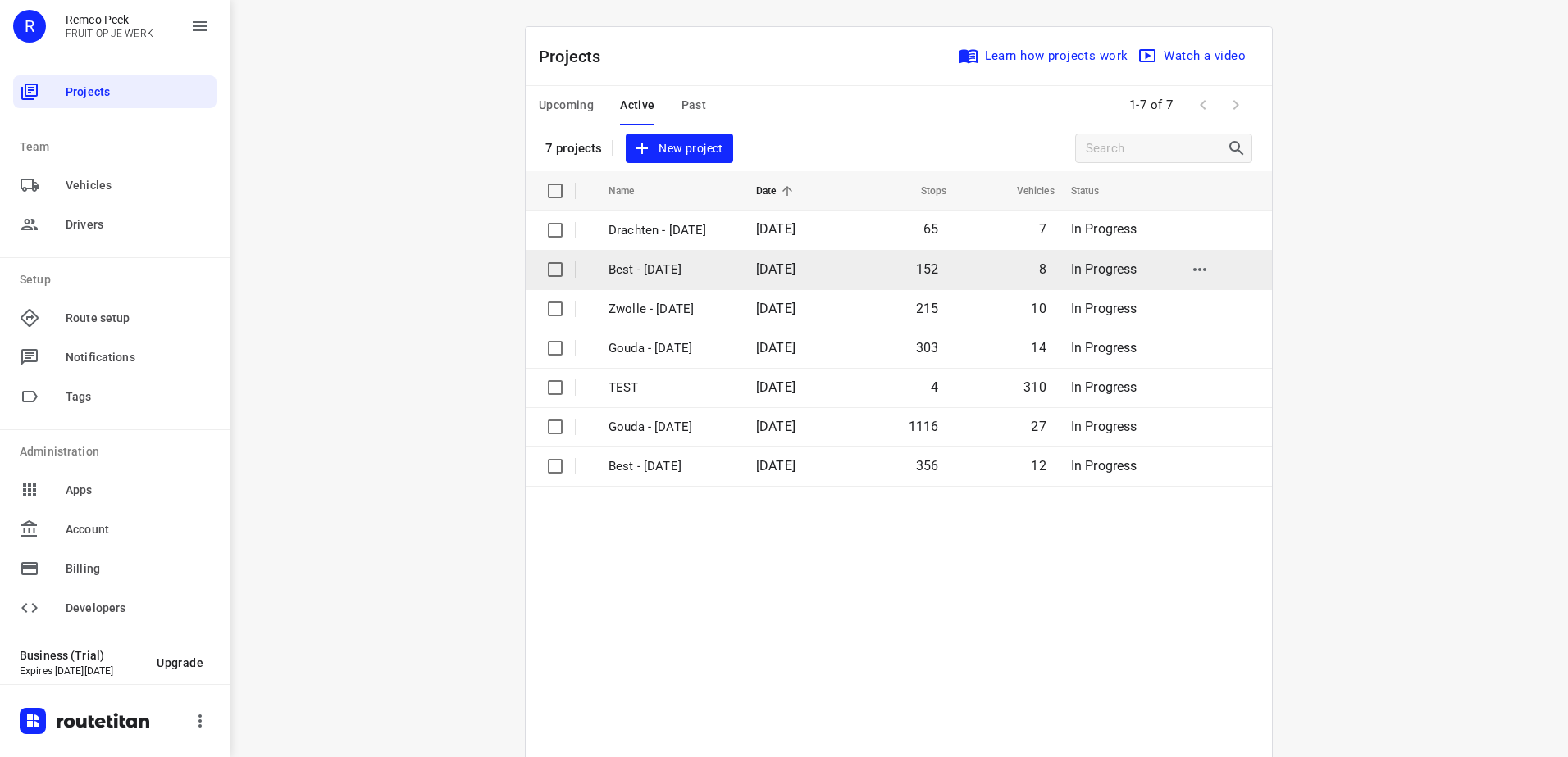
click at [696, 280] on td "Best - [DATE]" at bounding box center [667, 269] width 151 height 39
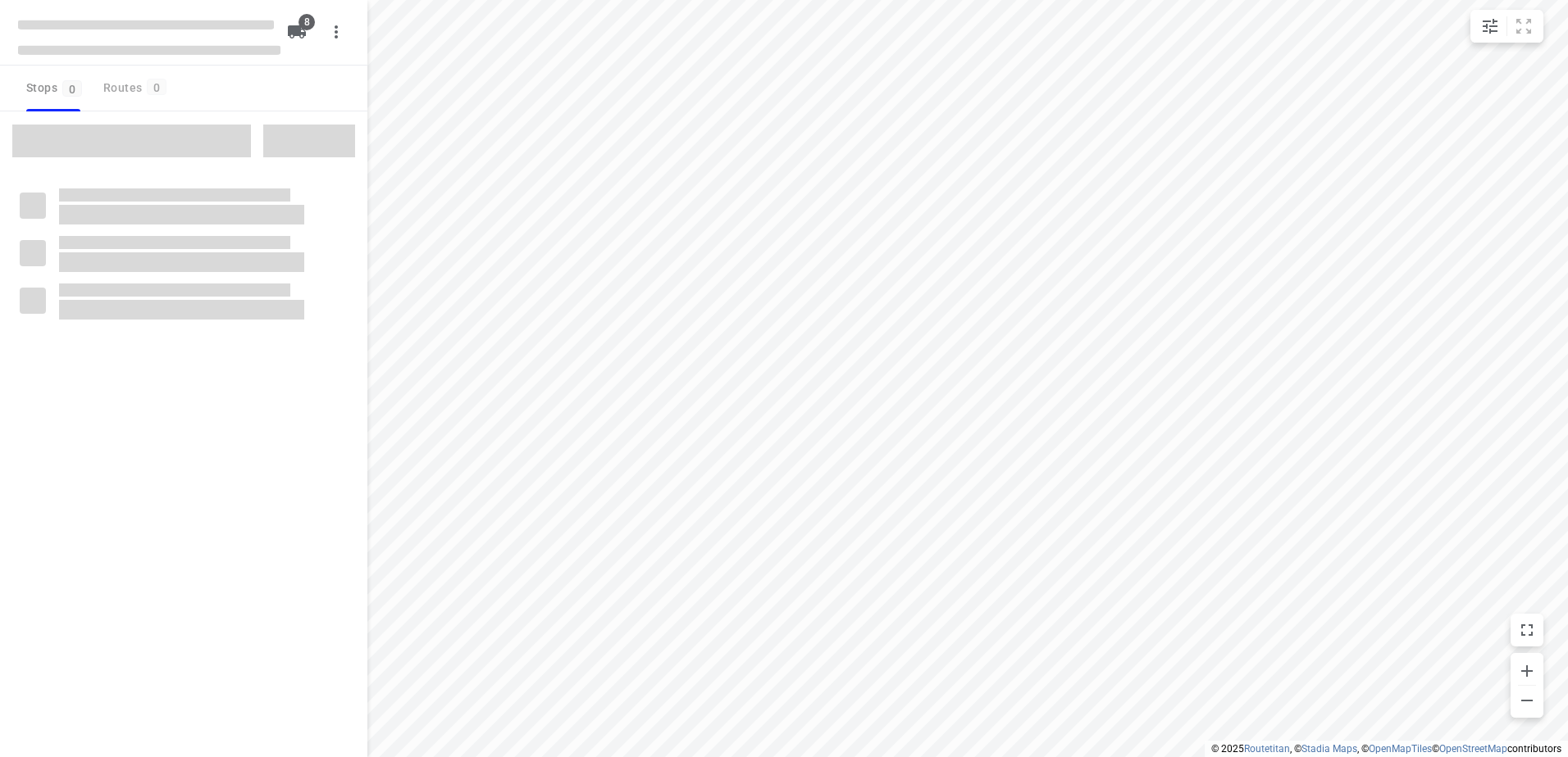
checkbox input "true"
